Goal: Information Seeking & Learning: Learn about a topic

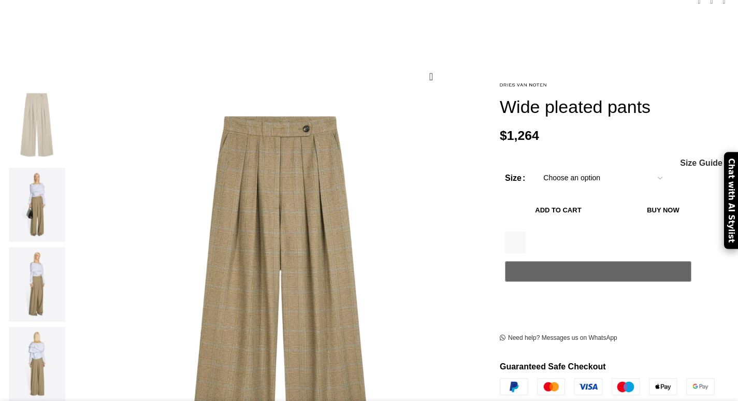
scroll to position [134, 0]
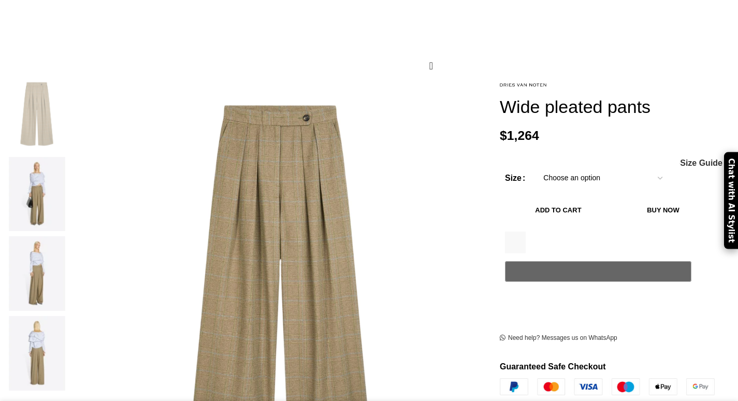
click at [292, 285] on img at bounding box center [257, 106] width 995 height 1326
click at [68, 170] on img at bounding box center [36, 194] width 63 height 75
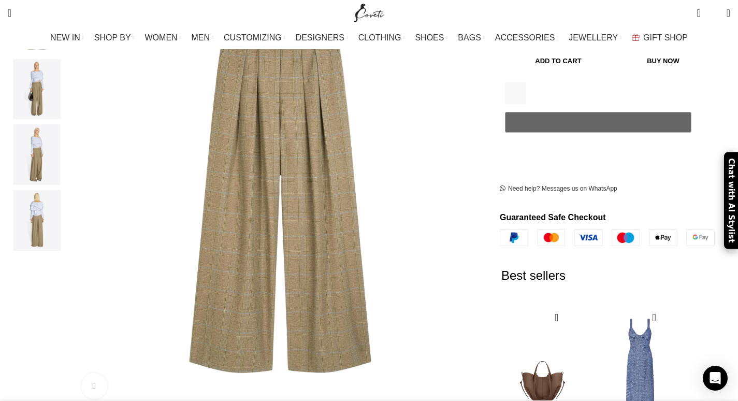
scroll to position [147, 0]
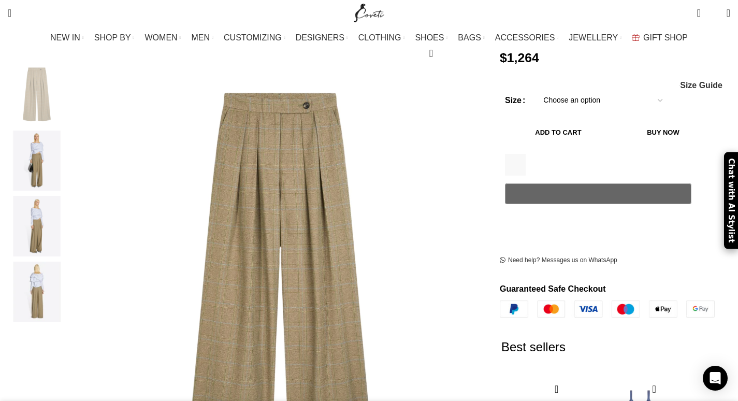
click at [68, 80] on img "1 / 4" at bounding box center [36, 95] width 63 height 61
